Goal: Task Accomplishment & Management: Manage account settings

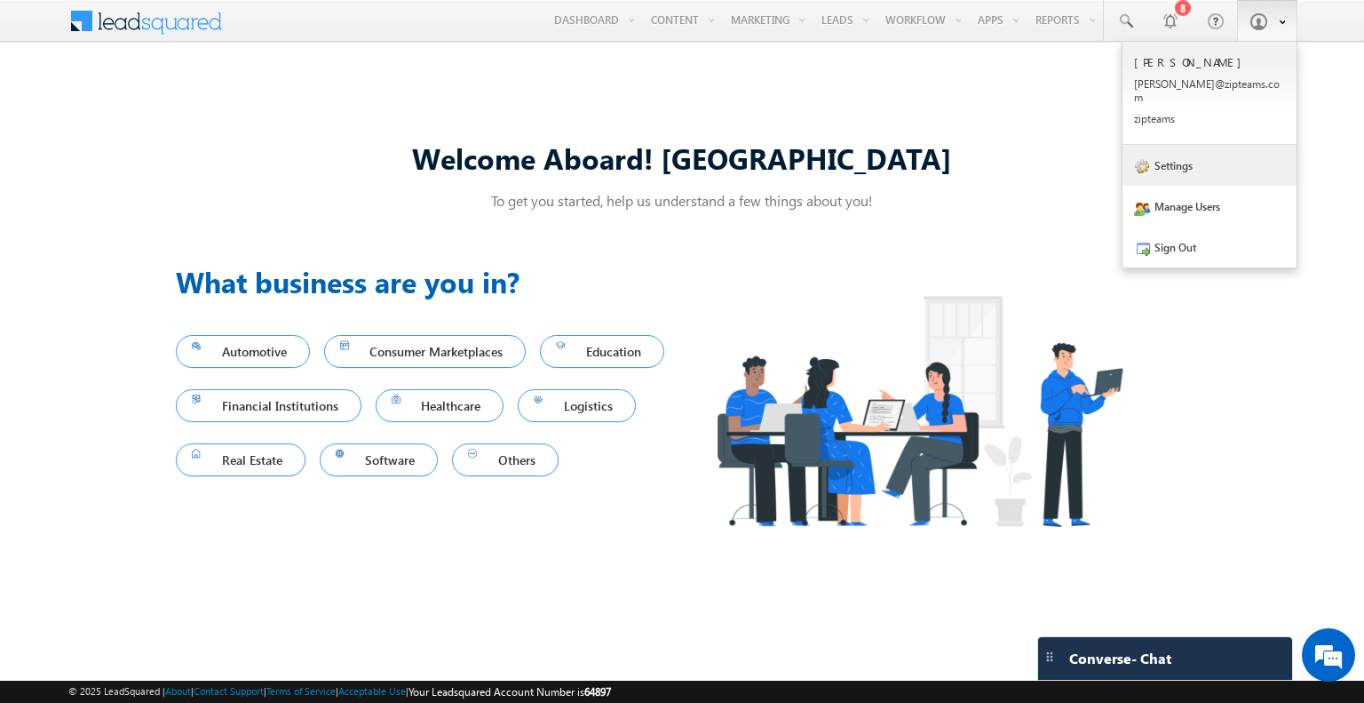
click at [1166, 146] on link "Settings" at bounding box center [1210, 165] width 174 height 41
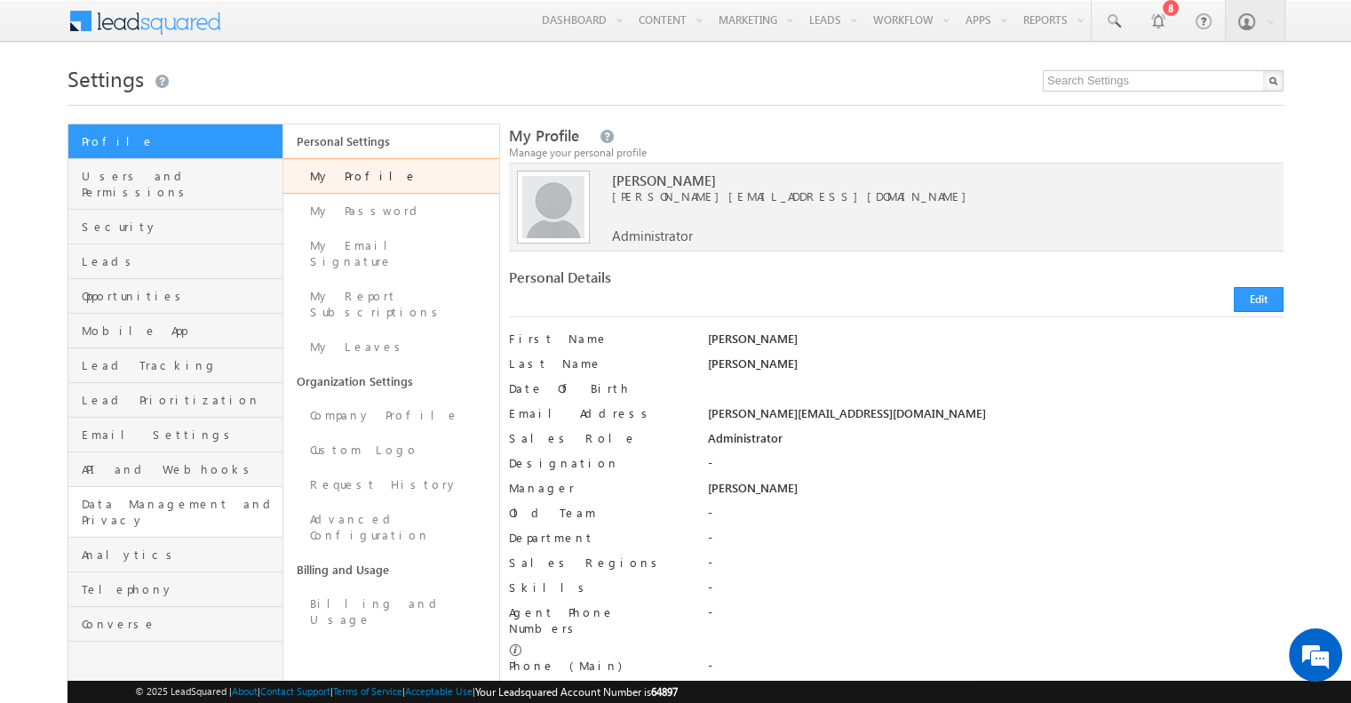
click at [228, 487] on link "Data Management and Privacy" at bounding box center [175, 512] width 214 height 51
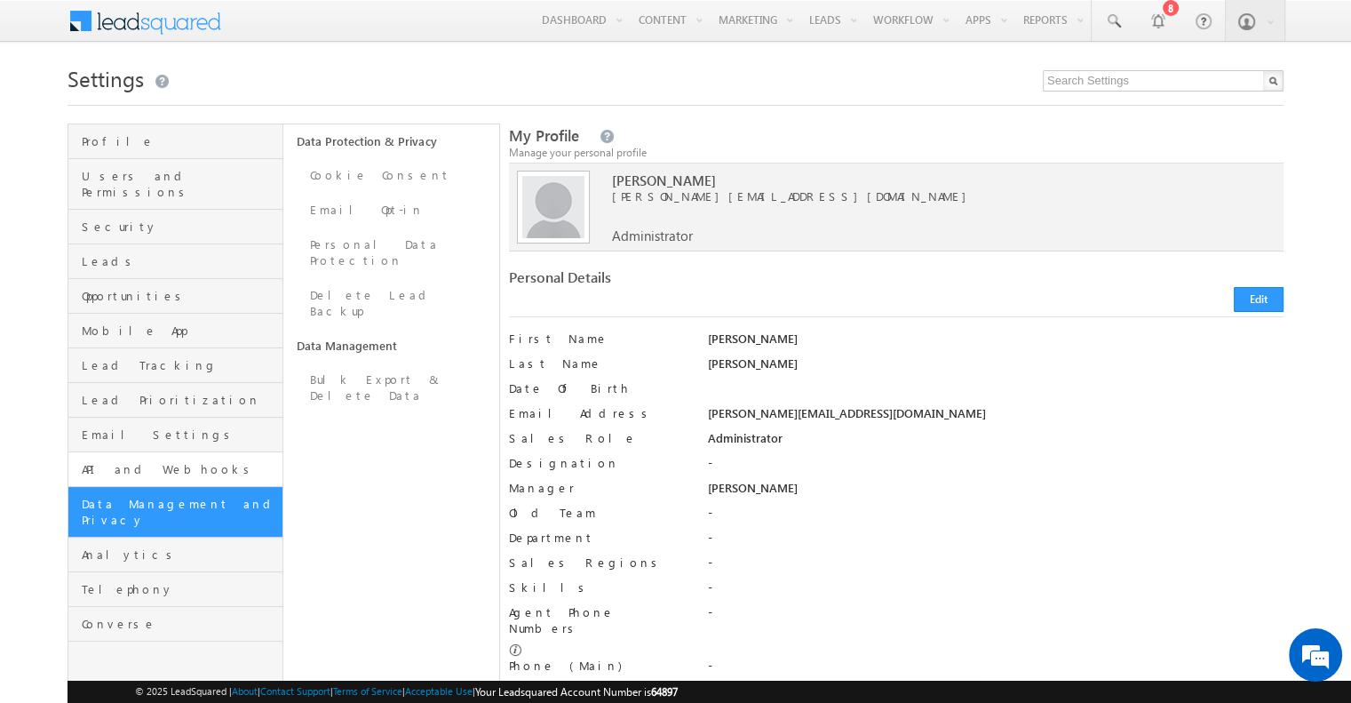
click at [203, 461] on link "API and Webhooks" at bounding box center [175, 469] width 214 height 35
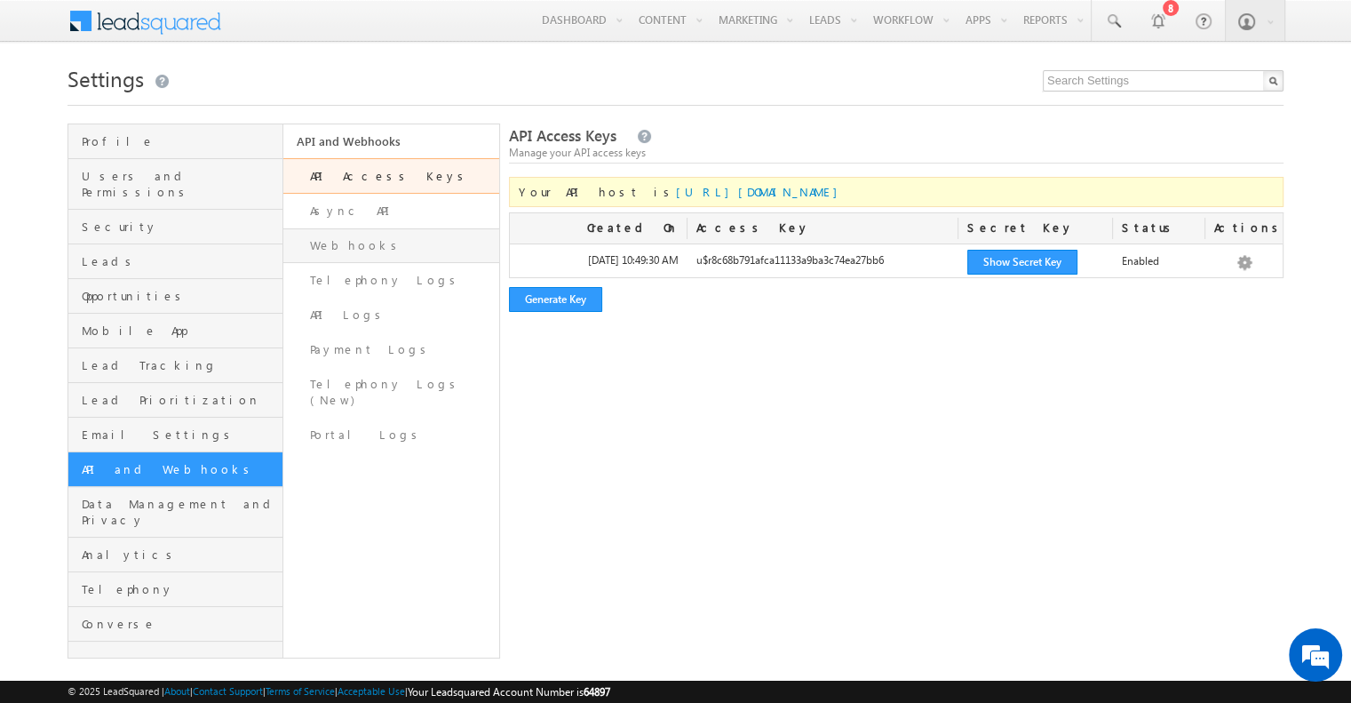
click at [415, 254] on link "Webhooks" at bounding box center [390, 245] width 215 height 35
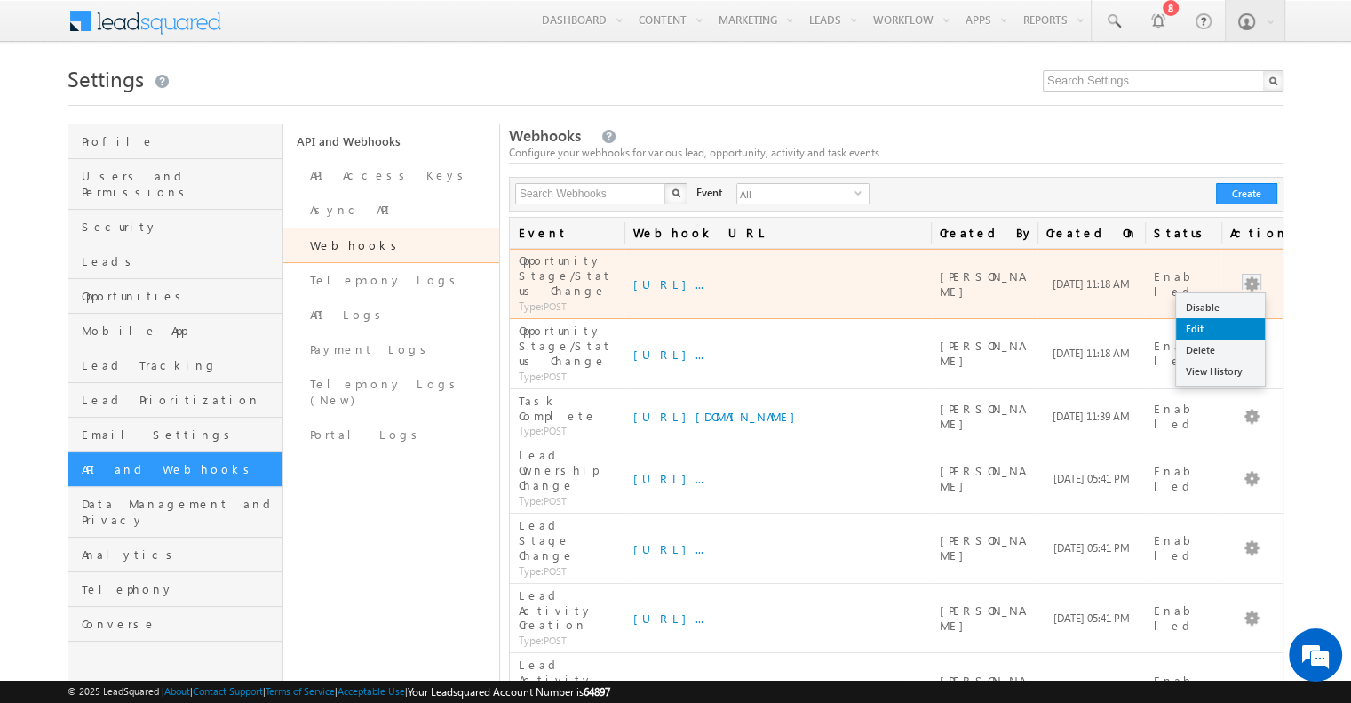
click at [1222, 320] on link "Edit" at bounding box center [1220, 328] width 89 height 21
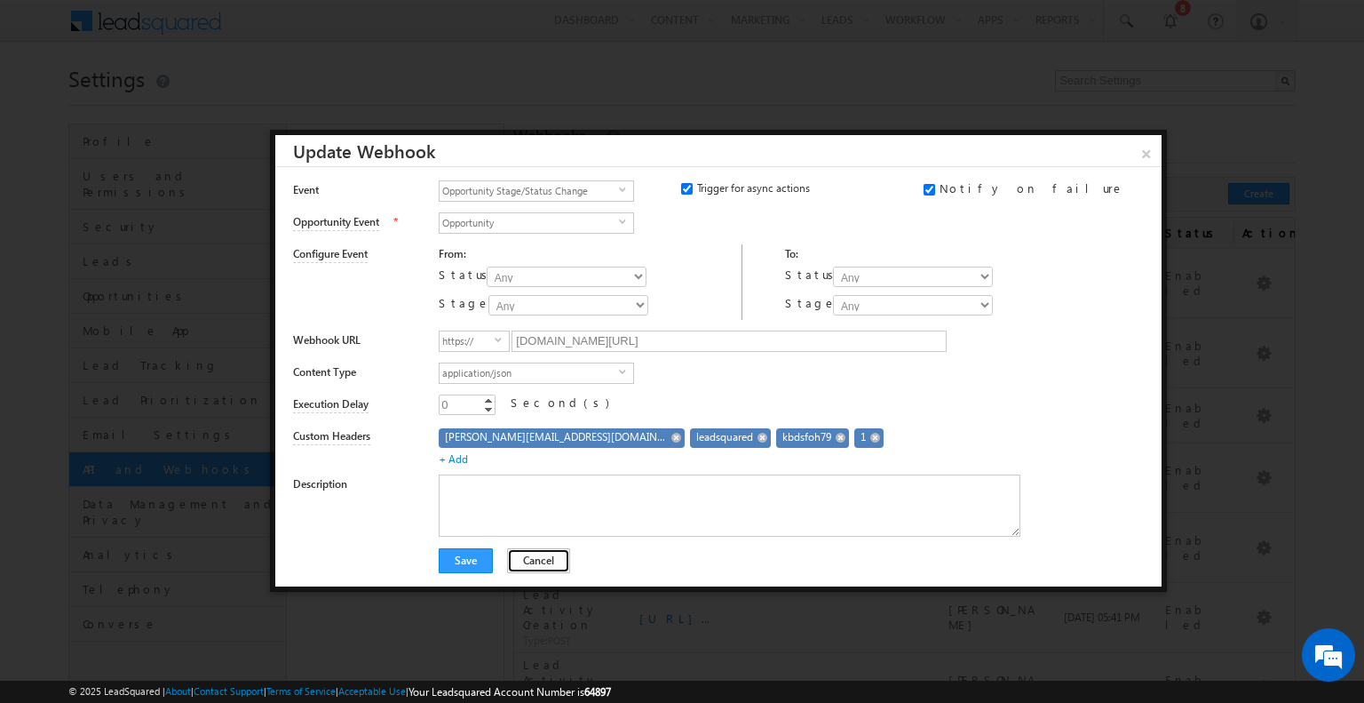
click at [539, 561] on button "Cancel" at bounding box center [538, 560] width 63 height 25
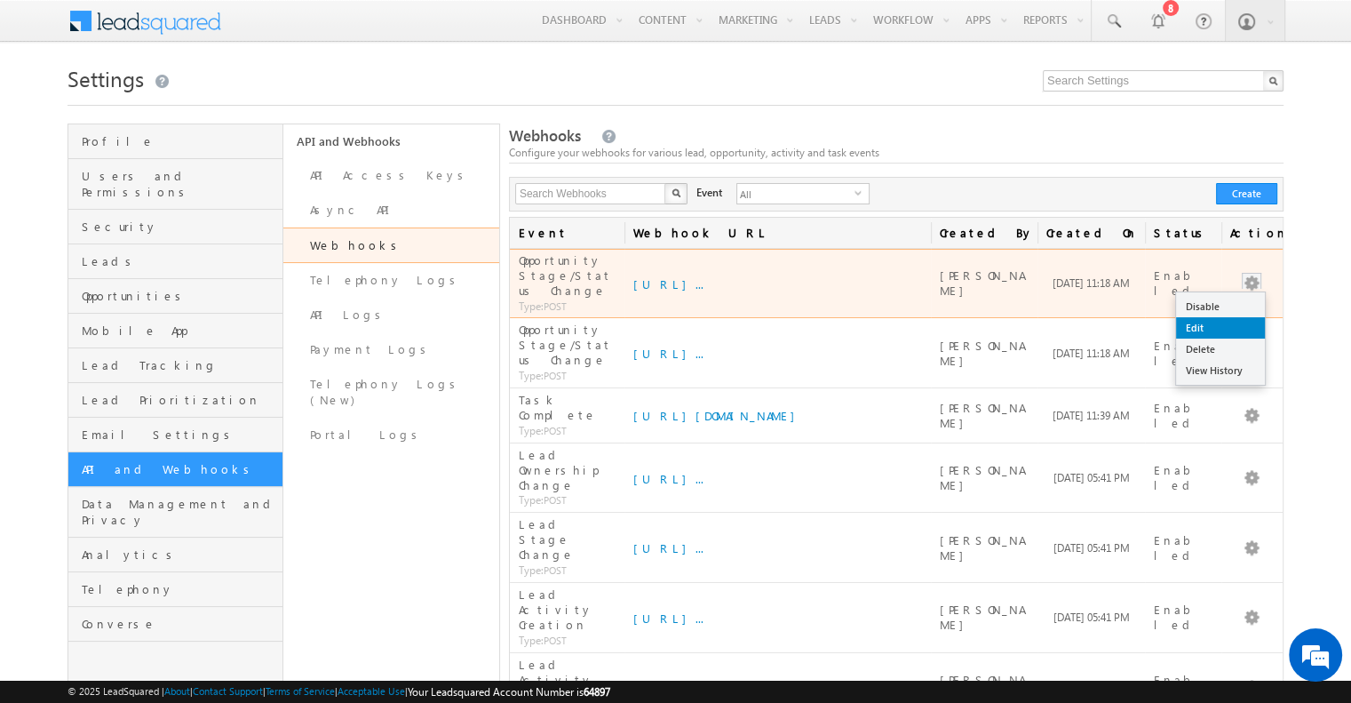
drag, startPoint x: 1212, startPoint y: 330, endPoint x: 1206, endPoint y: 319, distance: 11.9
click at [1206, 319] on ul "Disable Edit Delete View History" at bounding box center [1220, 338] width 91 height 94
click at [1206, 319] on link "Edit" at bounding box center [1220, 327] width 89 height 21
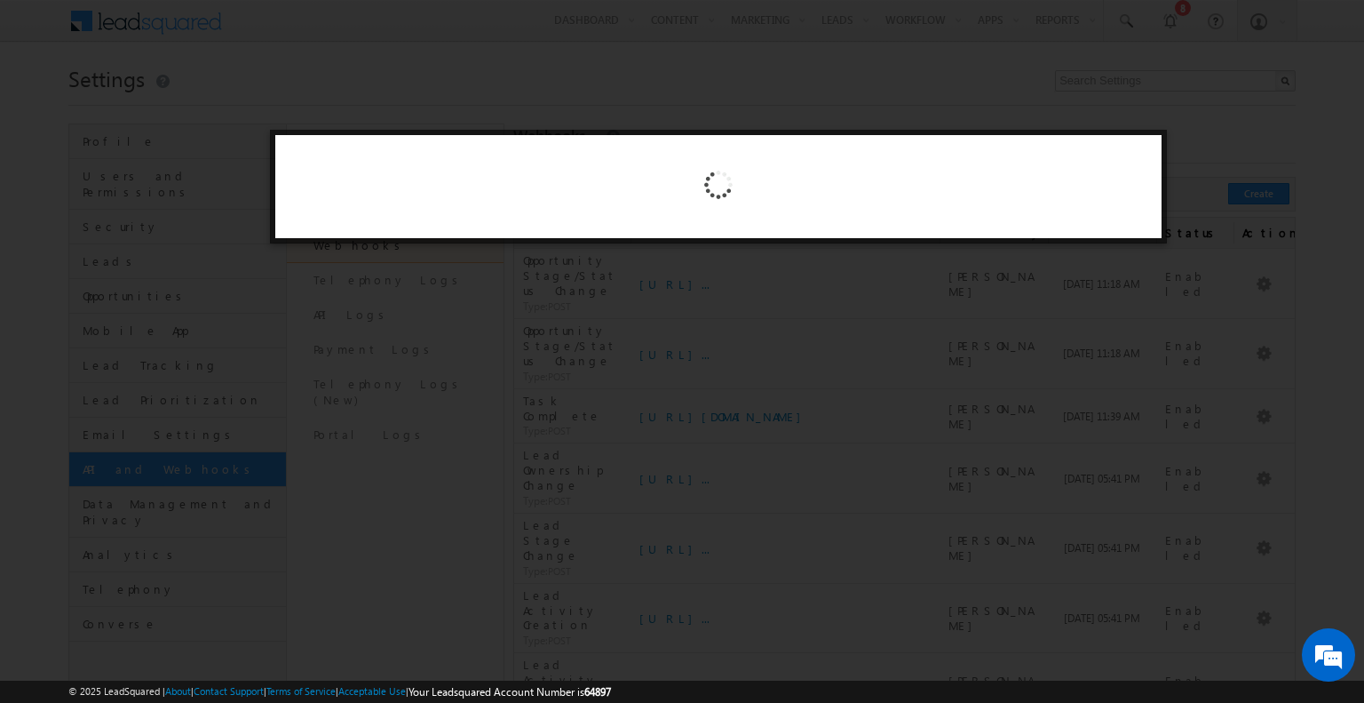
click at [910, 388] on div at bounding box center [682, 351] width 1364 height 703
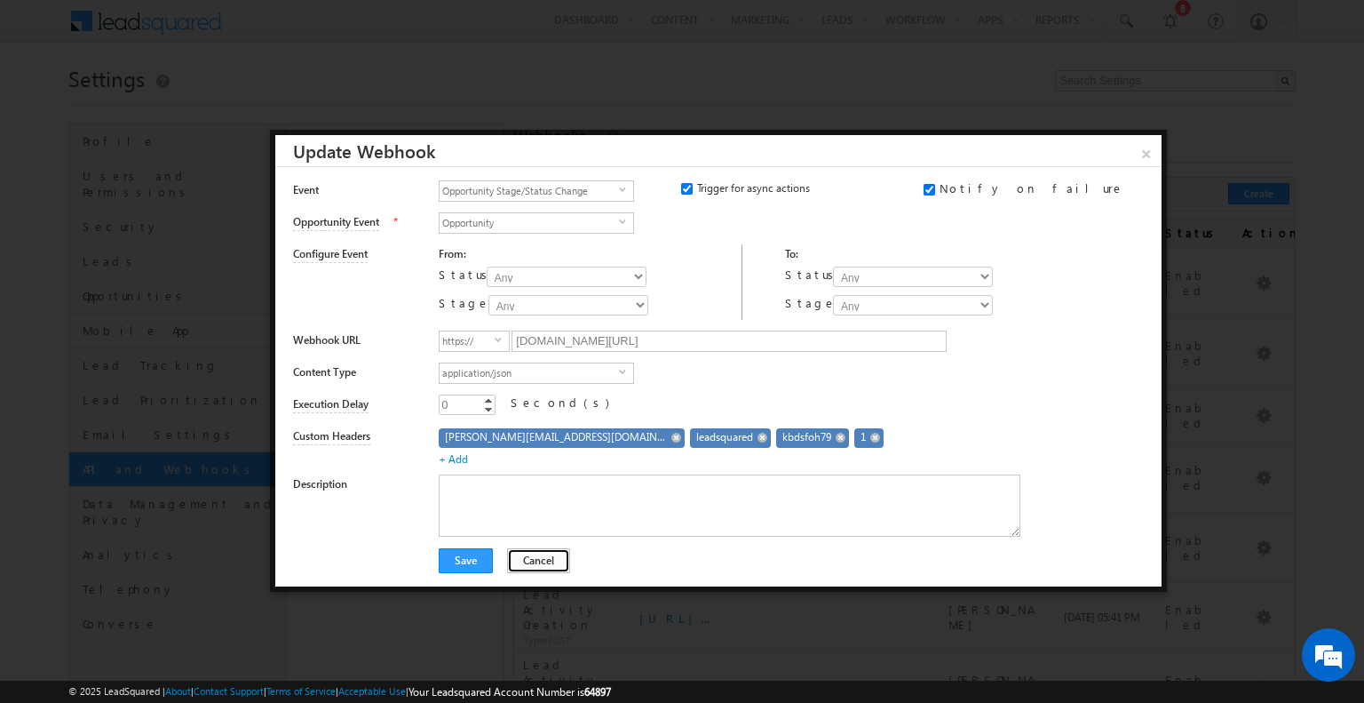
click at [530, 562] on button "Cancel" at bounding box center [538, 560] width 63 height 25
